Goal: Use online tool/utility: Utilize a website feature to perform a specific function

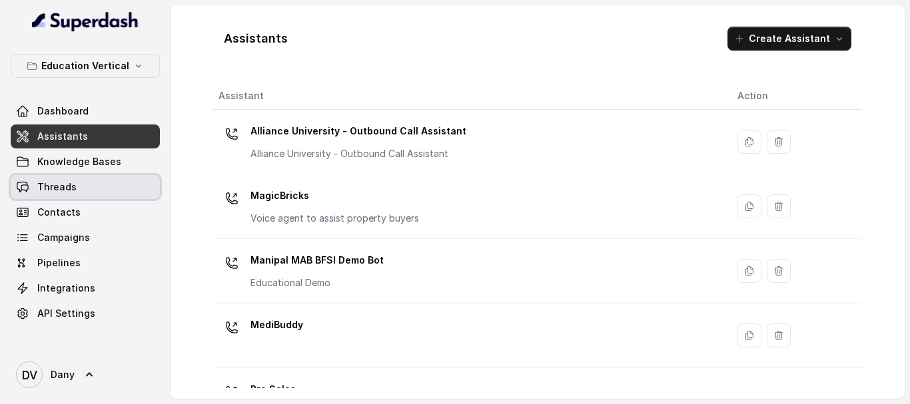
click at [95, 188] on link "Threads" at bounding box center [85, 187] width 149 height 24
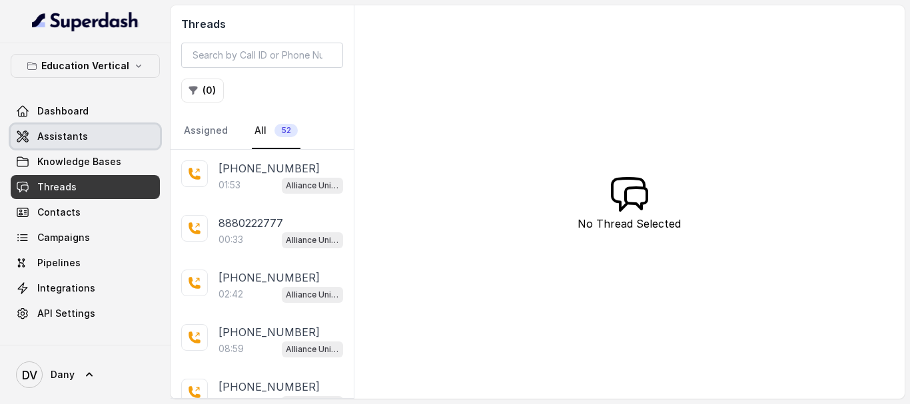
click at [84, 142] on link "Assistants" at bounding box center [85, 137] width 149 height 24
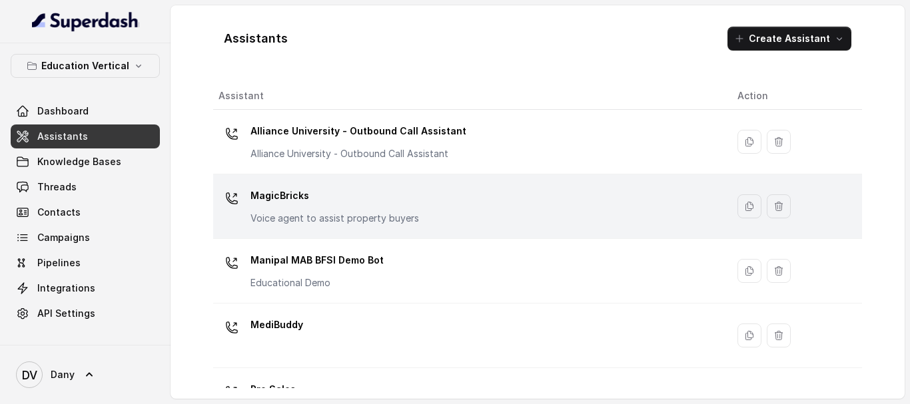
click at [311, 198] on p "MagicBricks" at bounding box center [334, 195] width 168 height 21
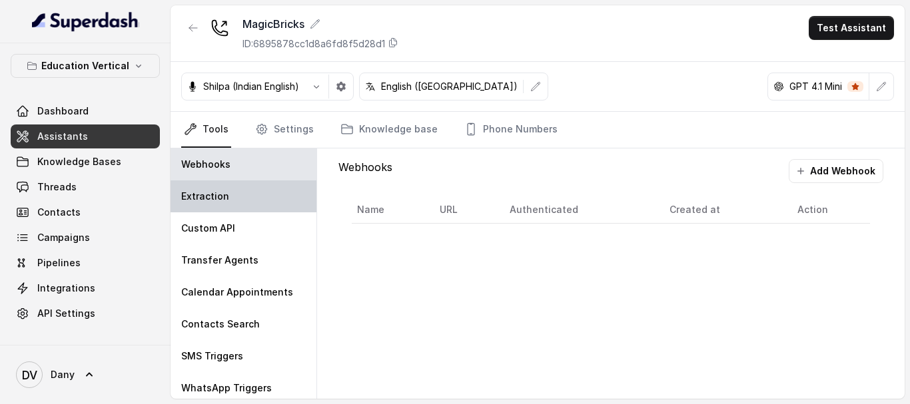
click at [227, 184] on div "Extraction" at bounding box center [243, 196] width 146 height 32
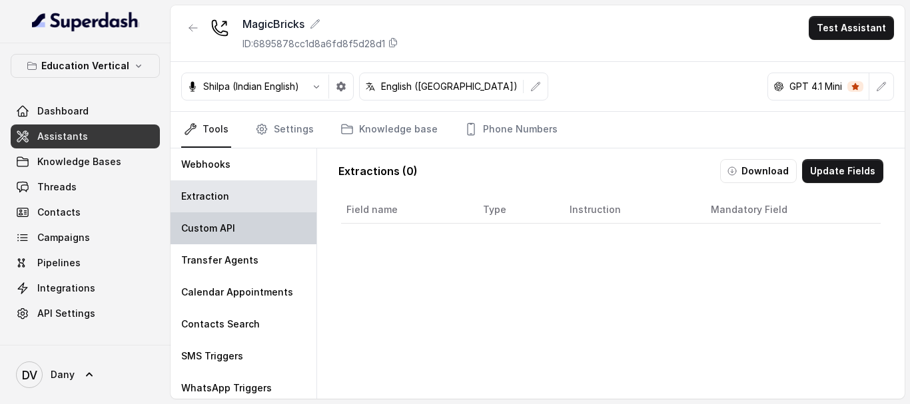
click at [210, 221] on div "Custom API" at bounding box center [243, 228] width 146 height 32
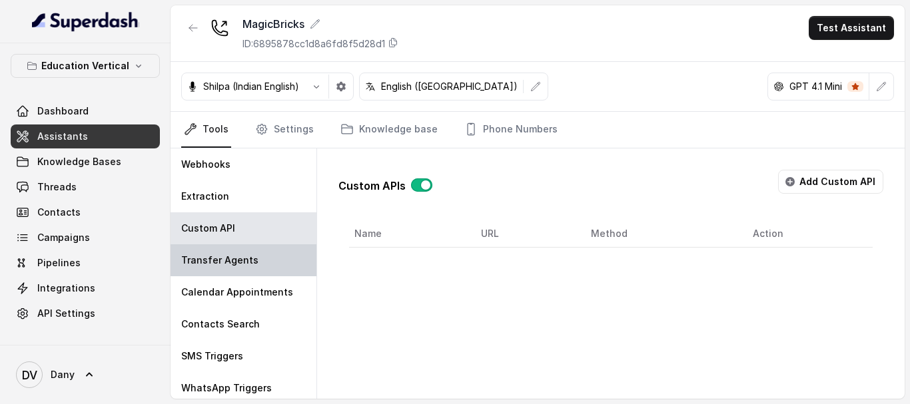
click at [208, 254] on p "Transfer Agents" at bounding box center [219, 260] width 77 height 13
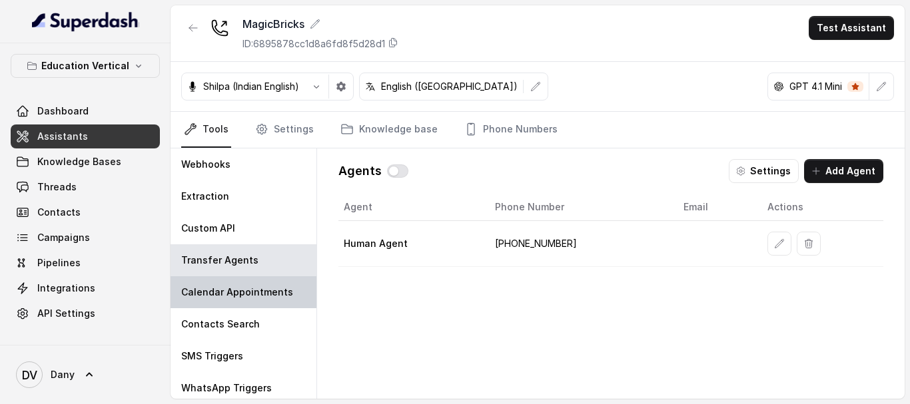
click at [209, 287] on p "Calendar Appointments" at bounding box center [237, 292] width 112 height 13
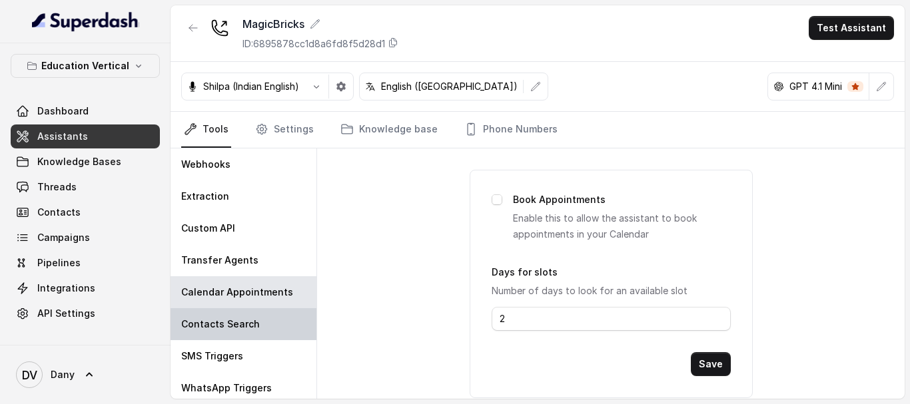
click at [212, 317] on div "Contacts Search" at bounding box center [243, 324] width 146 height 32
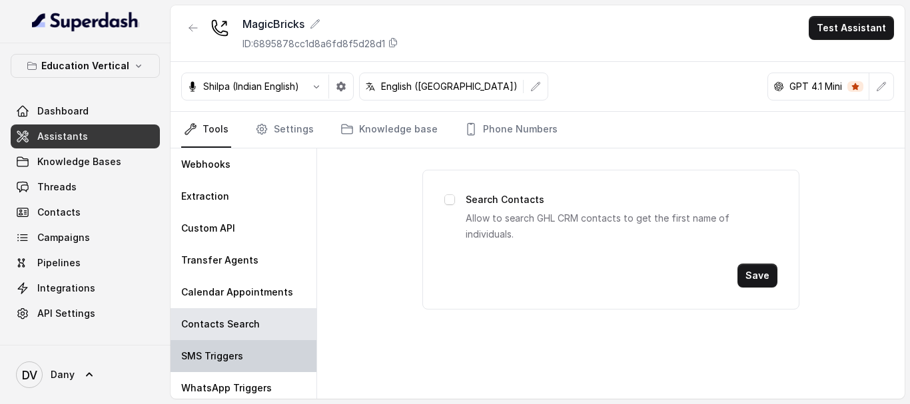
click at [210, 350] on p "SMS Triggers" at bounding box center [212, 356] width 62 height 13
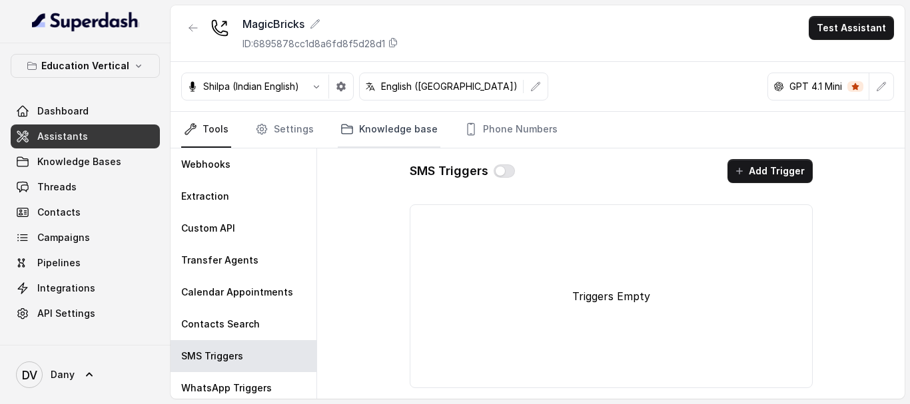
click at [397, 123] on link "Knowledge base" at bounding box center [389, 130] width 103 height 36
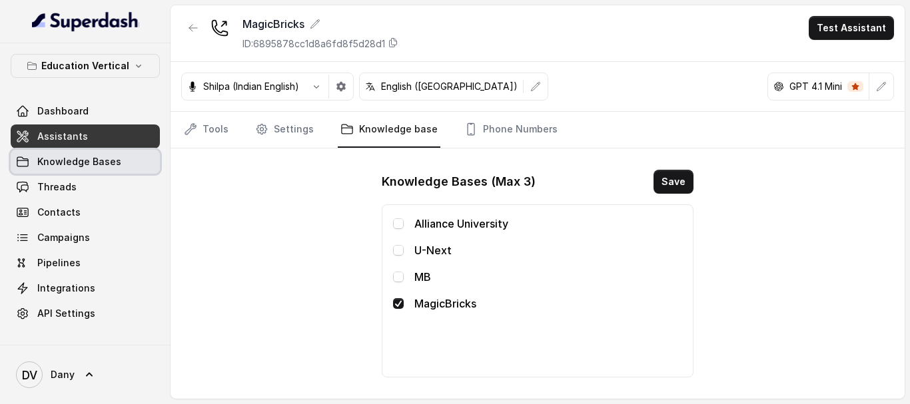
click at [101, 166] on span "Knowledge Bases" at bounding box center [79, 161] width 84 height 13
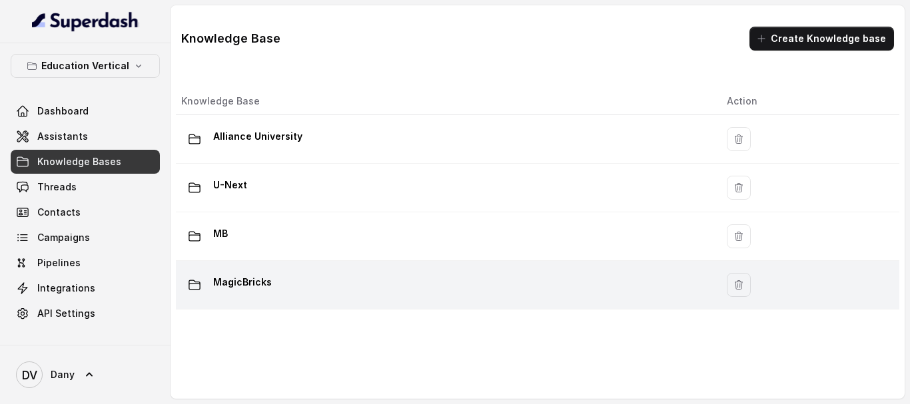
click at [241, 286] on p "MagicBricks" at bounding box center [242, 282] width 59 height 21
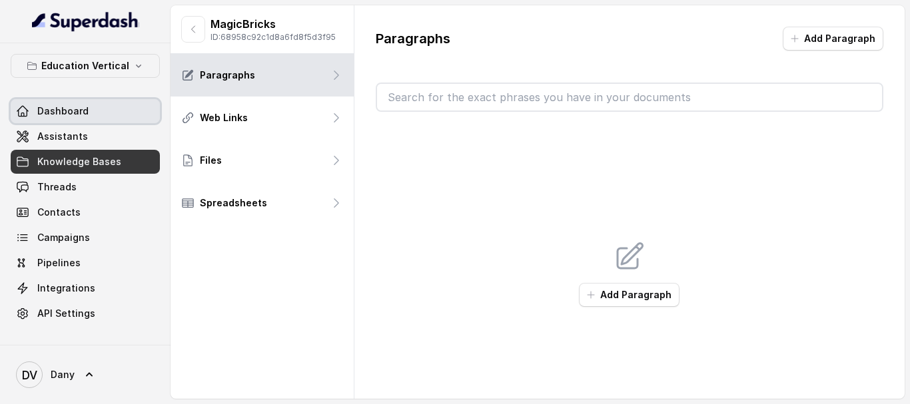
click at [91, 111] on link "Dashboard" at bounding box center [85, 111] width 149 height 24
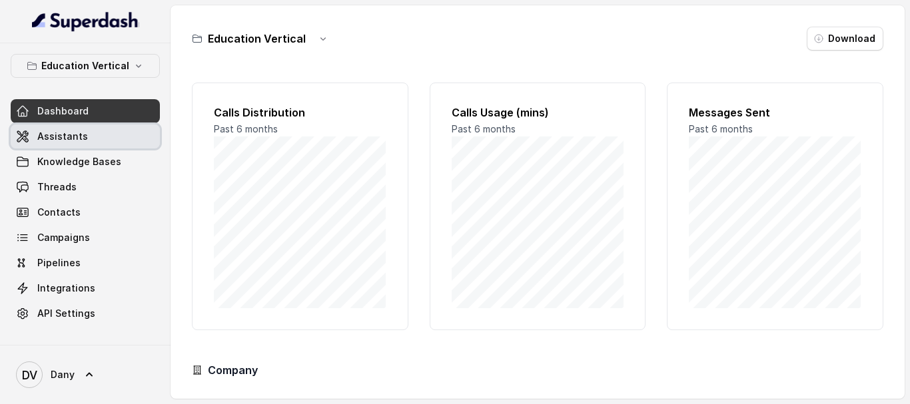
click at [91, 134] on link "Assistants" at bounding box center [85, 137] width 149 height 24
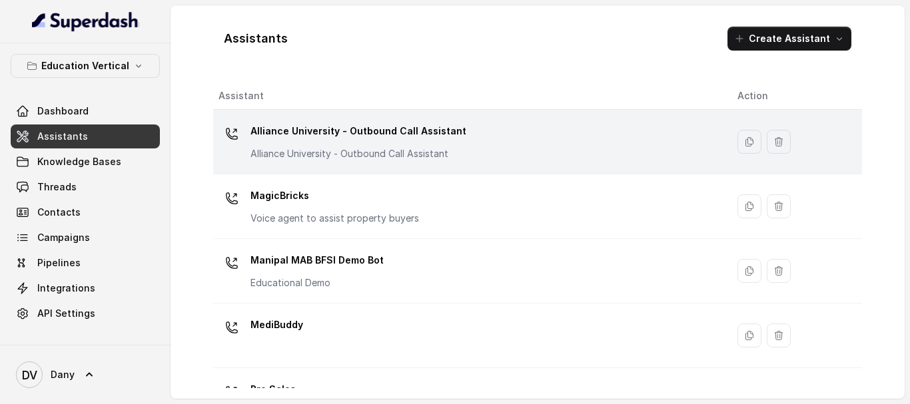
click at [482, 150] on div "Alliance University - Outbound Call Assistant Alliance University - Outbound Ca…" at bounding box center [466, 142] width 497 height 43
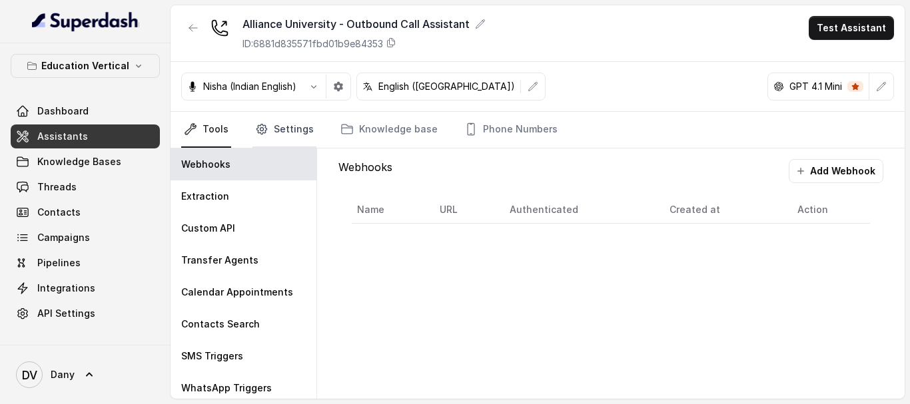
click at [284, 131] on link "Settings" at bounding box center [284, 130] width 64 height 36
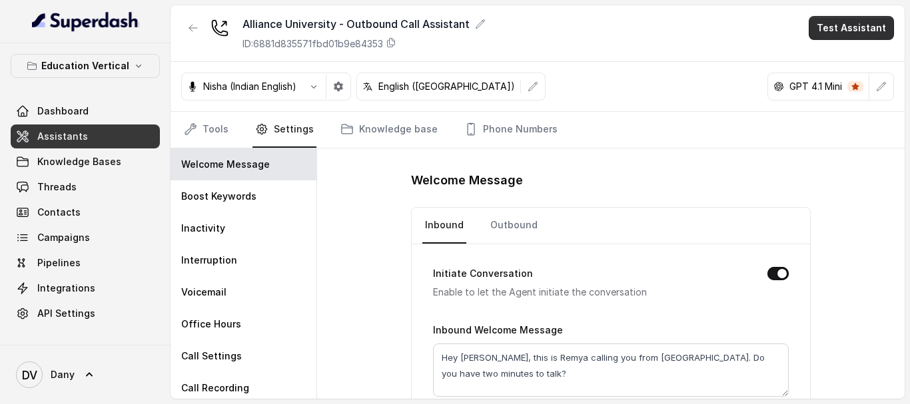
click at [840, 23] on button "Test Assistant" at bounding box center [850, 28] width 85 height 24
click at [829, 61] on button "Phone Call" at bounding box center [854, 60] width 84 height 24
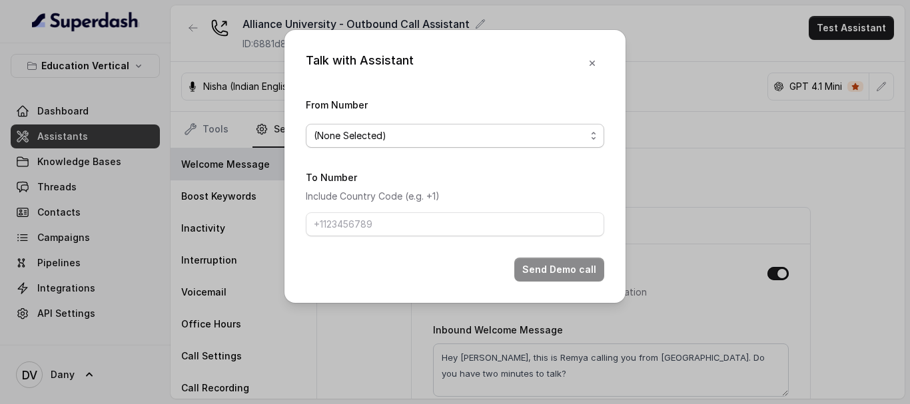
click at [562, 136] on span "(None Selected)" at bounding box center [450, 136] width 272 height 16
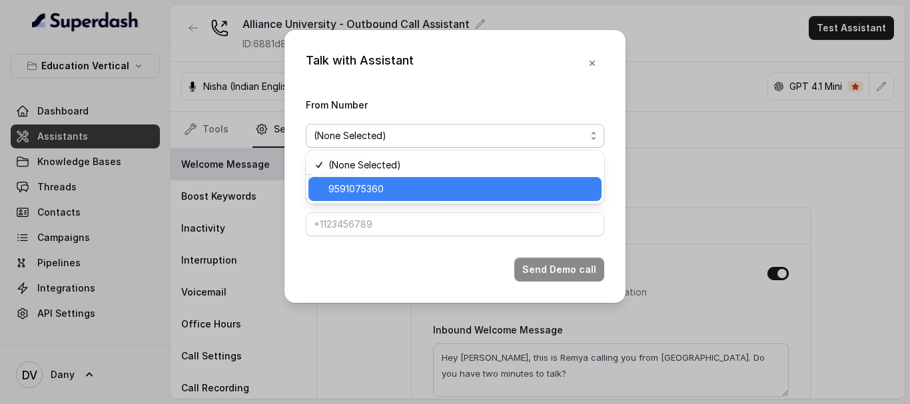
click at [452, 188] on span "9591075360" at bounding box center [460, 189] width 265 height 16
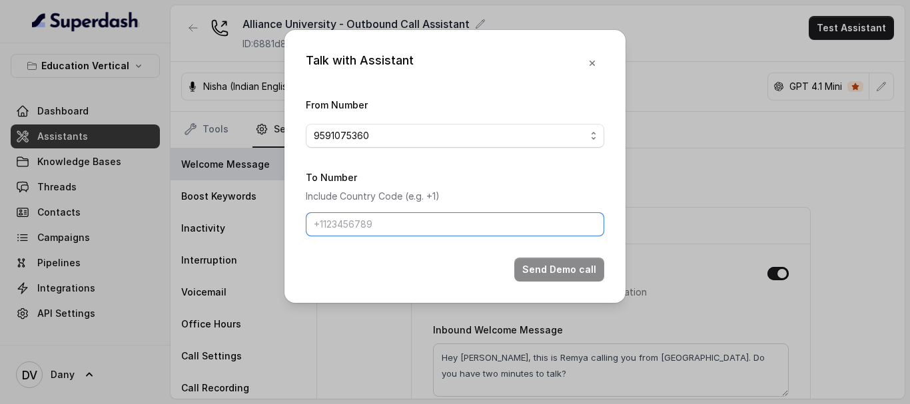
click at [493, 216] on input "To Number" at bounding box center [455, 224] width 298 height 24
type input "[PHONE_NUMBER]"
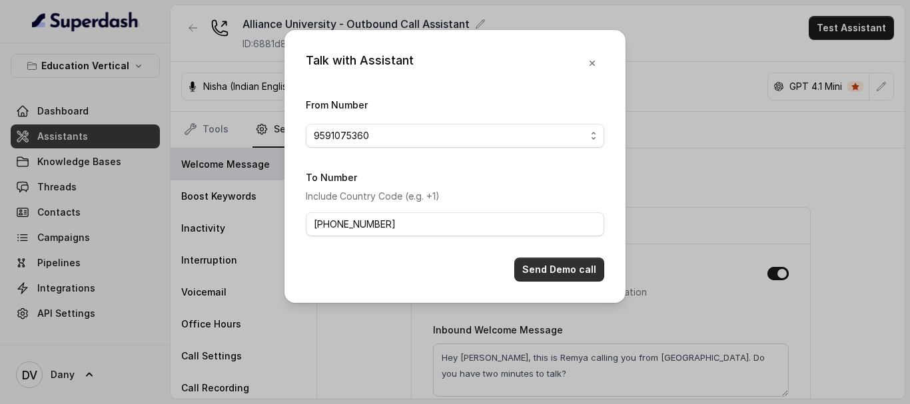
click at [584, 266] on button "Send Demo call" at bounding box center [559, 270] width 90 height 24
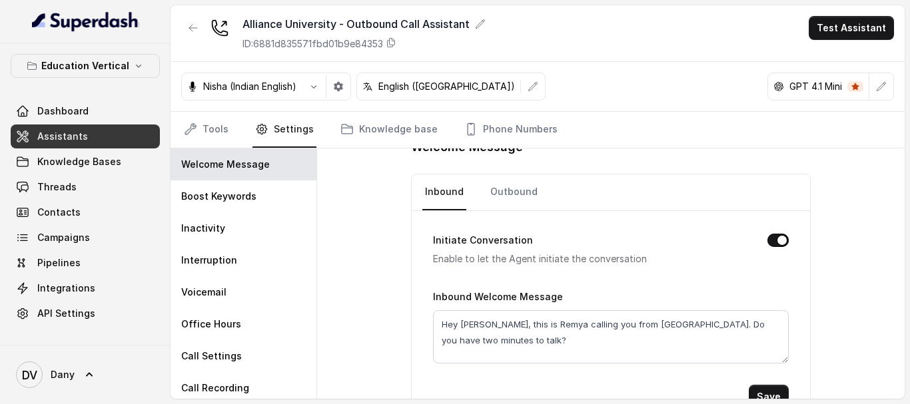
scroll to position [65, 0]
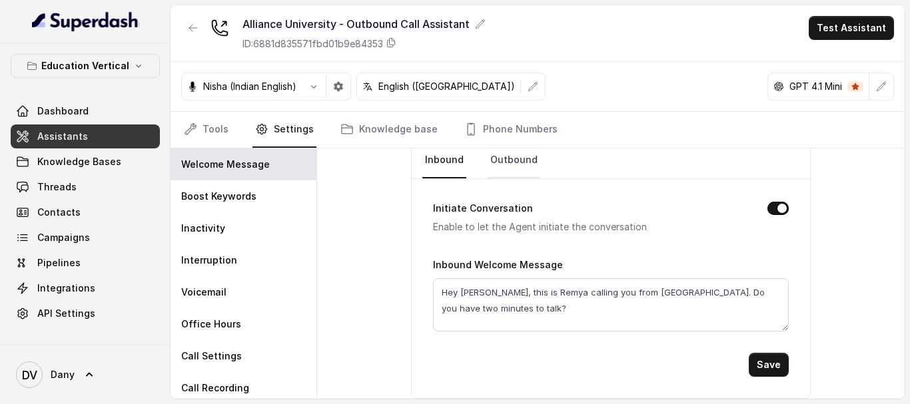
click at [503, 158] on link "Outbound" at bounding box center [513, 160] width 53 height 36
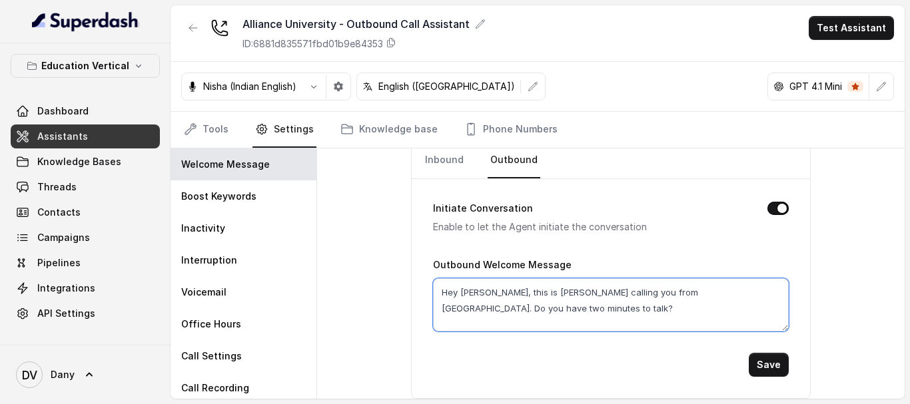
click at [466, 290] on textarea "Hey [PERSON_NAME], this is [PERSON_NAME] calling you from [GEOGRAPHIC_DATA]. Do…" at bounding box center [611, 304] width 356 height 53
click at [569, 326] on textarea "Hey [PERSON_NAME], this is [PERSON_NAME] calling you from [GEOGRAPHIC_DATA]. Do…" at bounding box center [611, 304] width 356 height 53
